Goal: Book appointment/travel/reservation

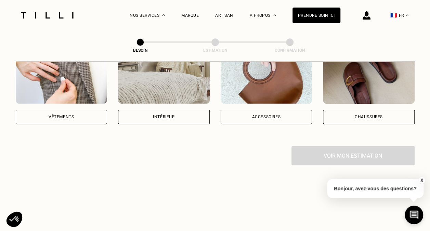
click at [81, 110] on div "Vêtements" at bounding box center [62, 117] width 92 height 14
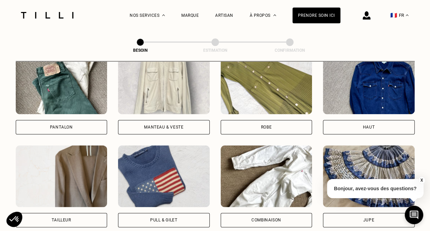
scroll to position [338, 0]
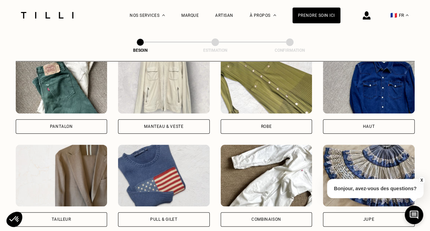
click at [257, 108] on div "Robe" at bounding box center [267, 93] width 92 height 82
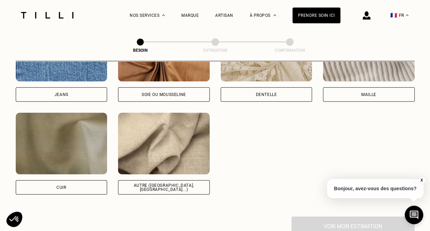
scroll to position [786, 0]
click at [152, 183] on div "Autre ([GEOGRAPHIC_DATA], [GEOGRAPHIC_DATA]...)" at bounding box center [164, 187] width 80 height 8
select select "FR"
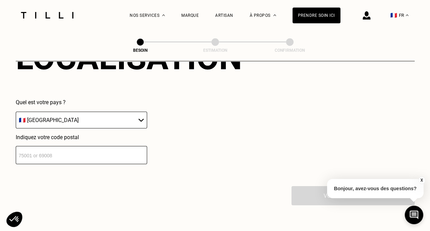
scroll to position [987, 0]
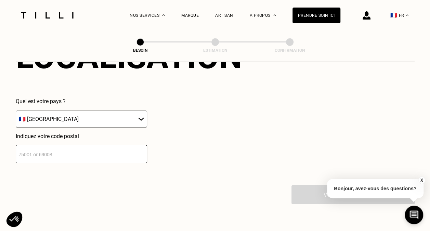
click at [48, 147] on input "number" at bounding box center [81, 154] width 131 height 18
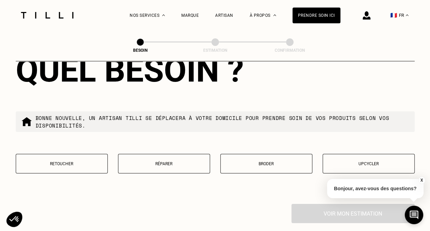
scroll to position [1149, 0]
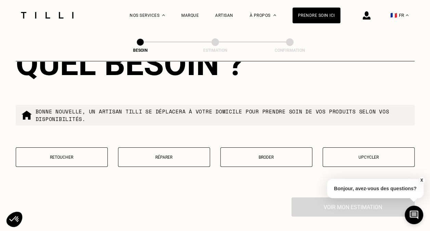
type input "92500"
click at [62, 155] on button "Retoucher" at bounding box center [62, 157] width 92 height 20
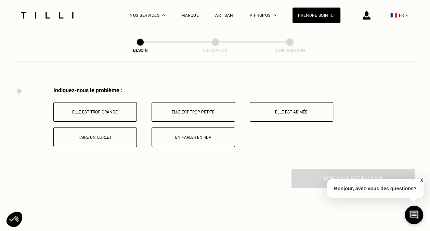
scroll to position [1266, 0]
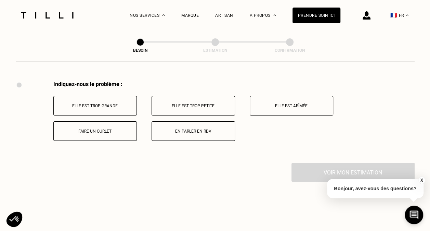
click at [101, 105] on button "Elle est trop grande" at bounding box center [95, 106] width 84 height 20
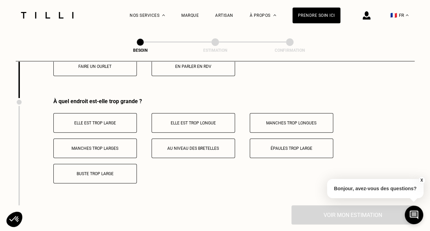
scroll to position [1347, 0]
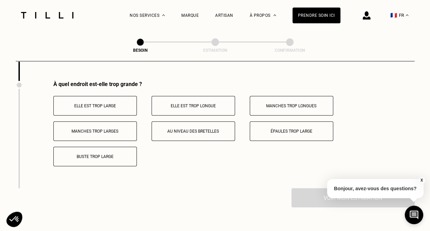
click at [173, 104] on p "Elle est trop longue" at bounding box center [193, 105] width 76 height 5
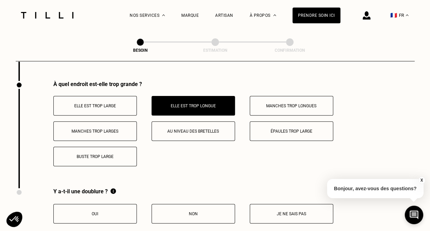
click at [119, 204] on button "Oui" at bounding box center [95, 214] width 84 height 20
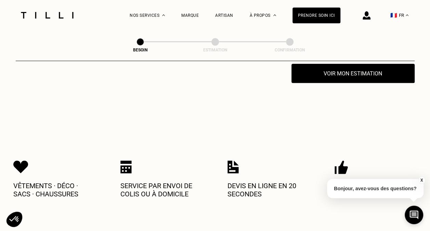
scroll to position [1528, 0]
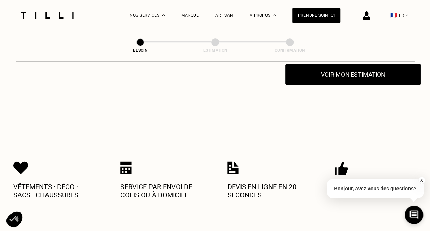
click at [330, 71] on button "Voir mon estimation" at bounding box center [354, 74] width 136 height 21
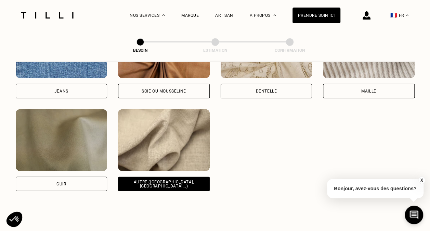
scroll to position [789, 0]
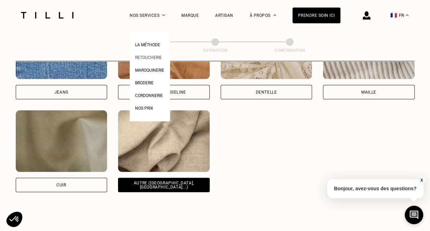
click at [158, 57] on span "Retoucherie" at bounding box center [148, 57] width 27 height 5
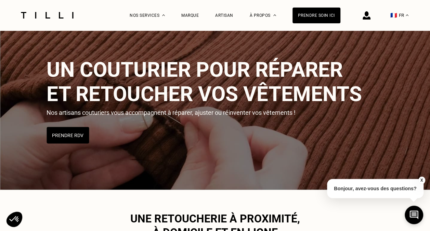
scroll to position [19, 0]
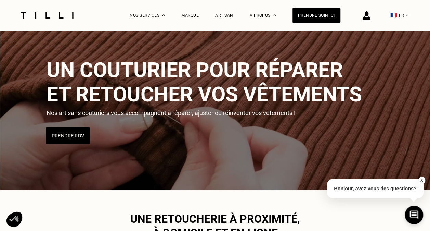
click at [73, 137] on button "Prendre RDV" at bounding box center [68, 135] width 44 height 17
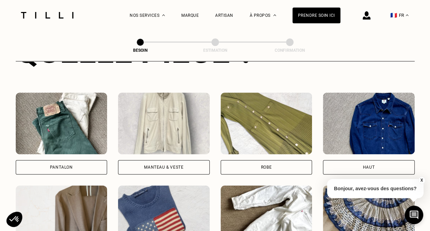
click at [244, 122] on img at bounding box center [267, 123] width 92 height 62
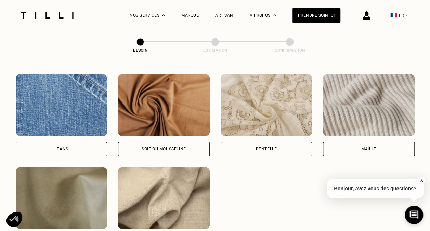
scroll to position [783, 0]
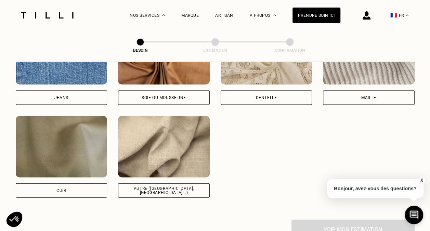
click at [185, 160] on img at bounding box center [164, 147] width 92 height 62
select select "FR"
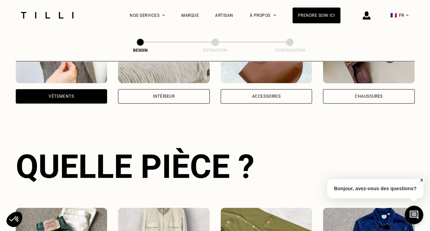
scroll to position [0, 0]
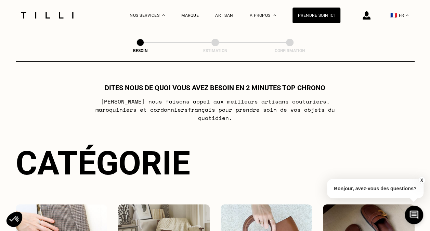
click at [50, 16] on img at bounding box center [47, 15] width 58 height 7
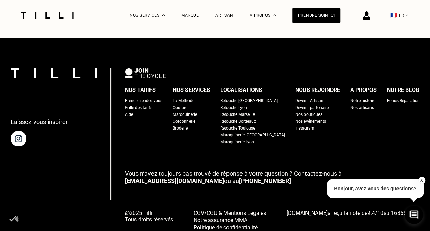
scroll to position [1667, 0]
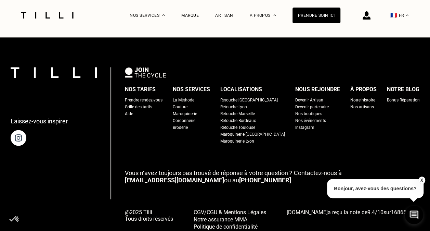
click at [246, 103] on div "Retouche [GEOGRAPHIC_DATA]" at bounding box center [250, 100] width 58 height 7
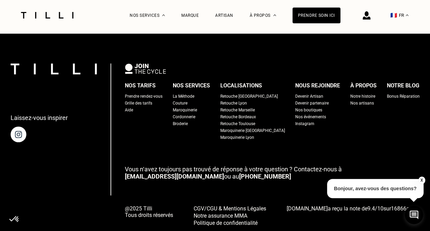
scroll to position [2875, 0]
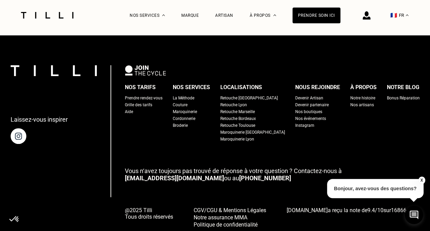
click at [302, 108] on div "Nos boutiques" at bounding box center [308, 111] width 27 height 7
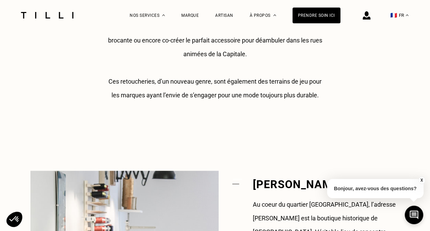
scroll to position [605, 0]
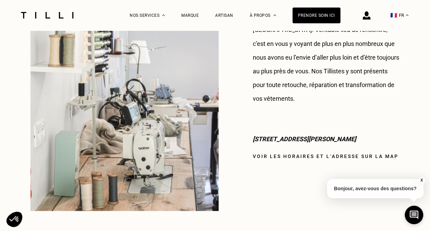
click at [307, 153] on link "Voir les horaires et l‘adresse sur la map" at bounding box center [326, 155] width 146 height 5
